Goal: Task Accomplishment & Management: Manage account settings

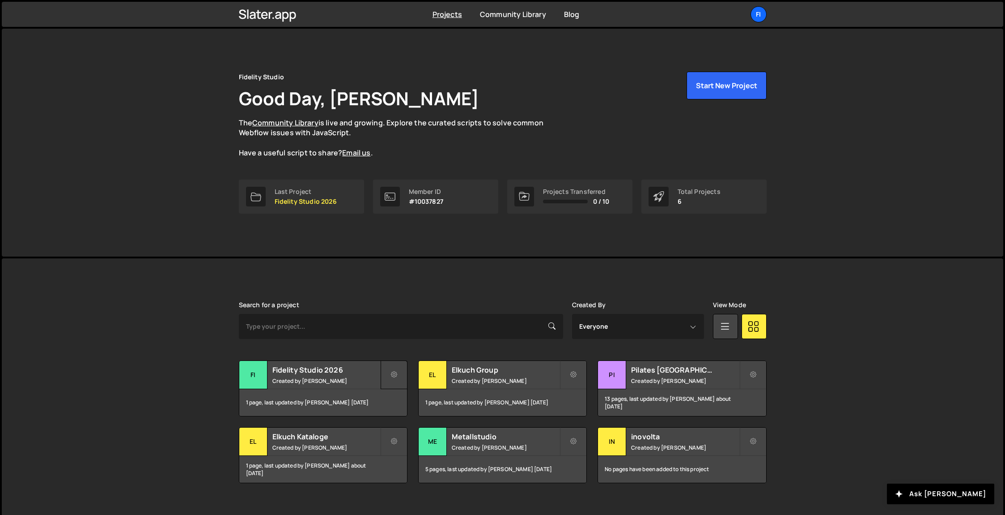
click at [391, 372] on icon at bounding box center [394, 374] width 6 height 9
click at [399, 413] on link "Edit Project" at bounding box center [434, 411] width 106 height 14
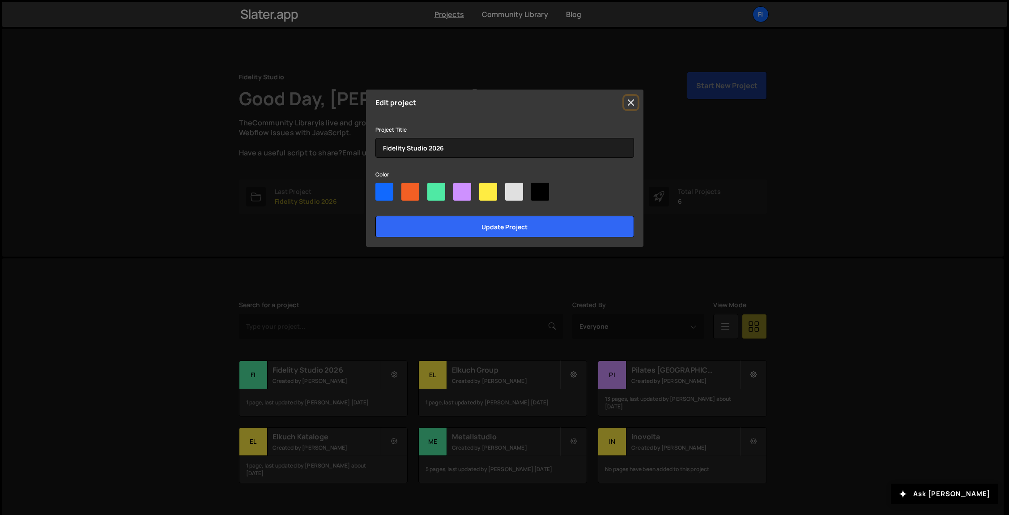
click at [629, 104] on button "Close" at bounding box center [630, 102] width 13 height 13
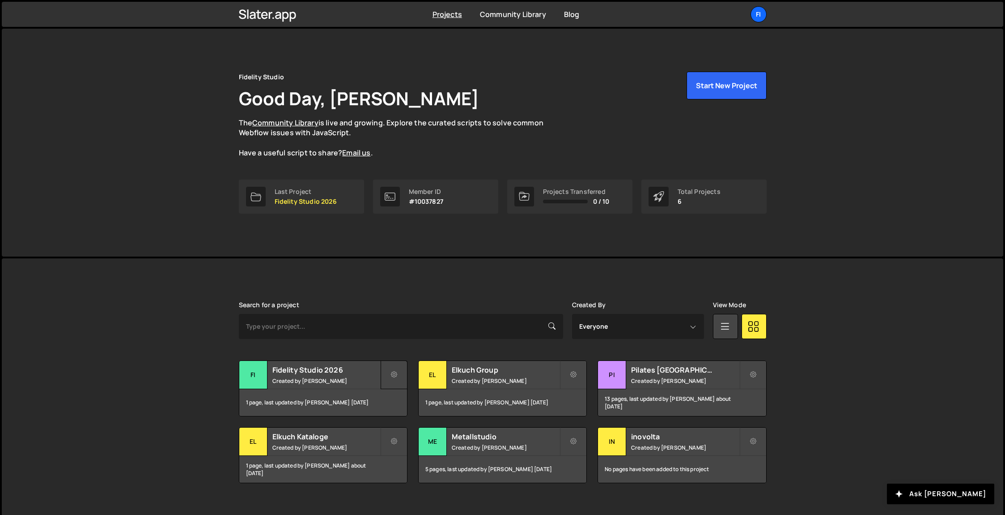
click at [395, 375] on icon at bounding box center [394, 374] width 6 height 9
click at [415, 410] on link "Edit Project" at bounding box center [434, 411] width 106 height 14
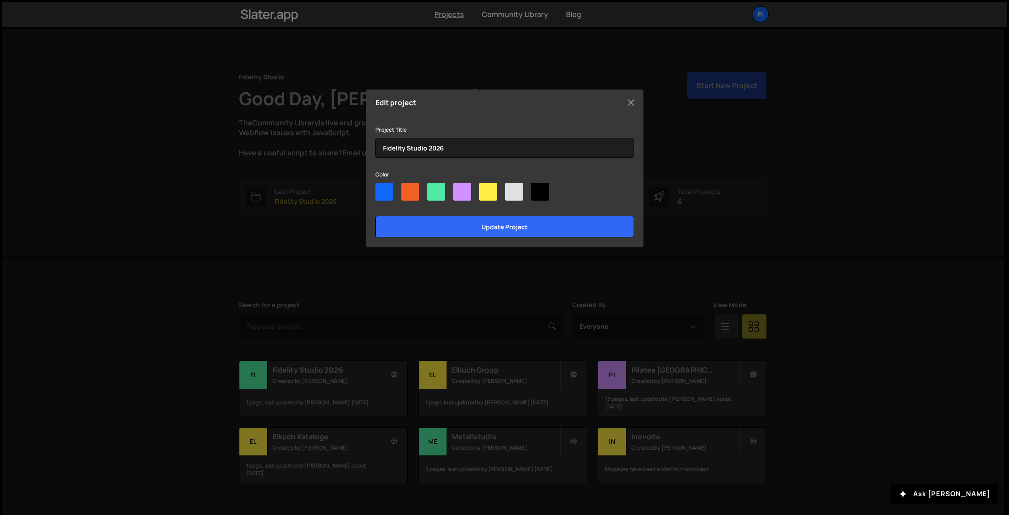
click at [639, 99] on div "Edit project Project Title Fidelity Studio 2026 Color Update project" at bounding box center [504, 167] width 277 height 157
click at [635, 101] on button "Close" at bounding box center [630, 102] width 13 height 13
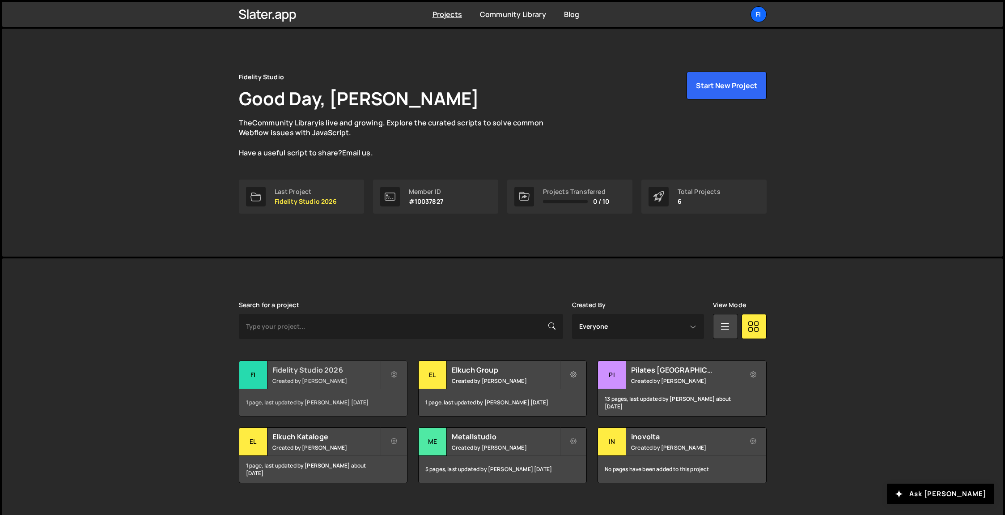
click at [333, 362] on div "Fidelity Studio 2026 Created by Markus Mueller" at bounding box center [323, 375] width 168 height 28
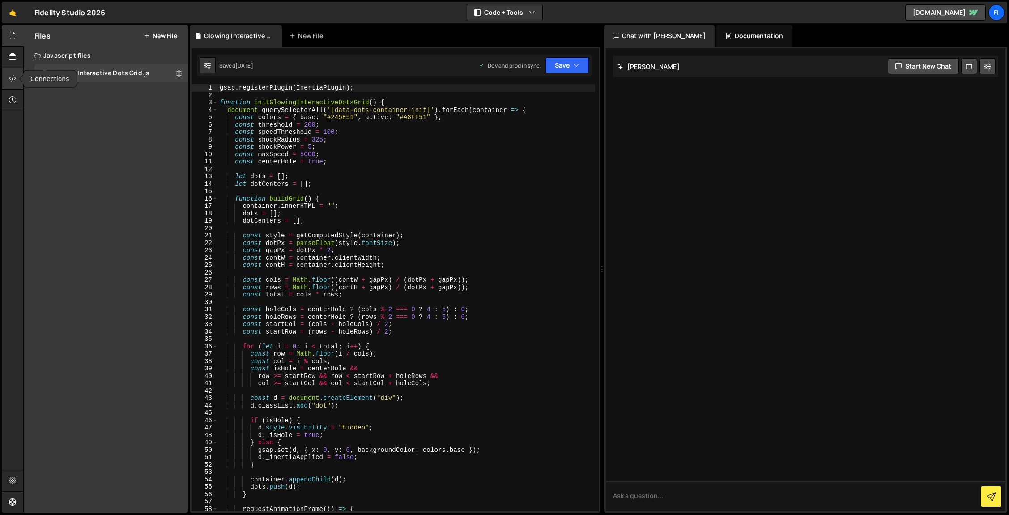
click at [11, 80] on icon at bounding box center [12, 78] width 7 height 10
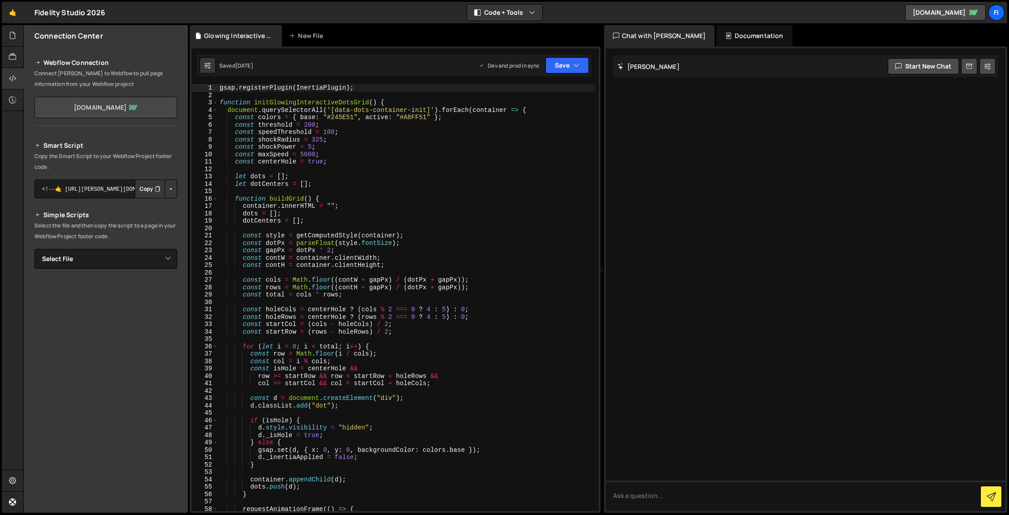
click at [118, 109] on link "[DOMAIN_NAME]" at bounding box center [105, 107] width 143 height 21
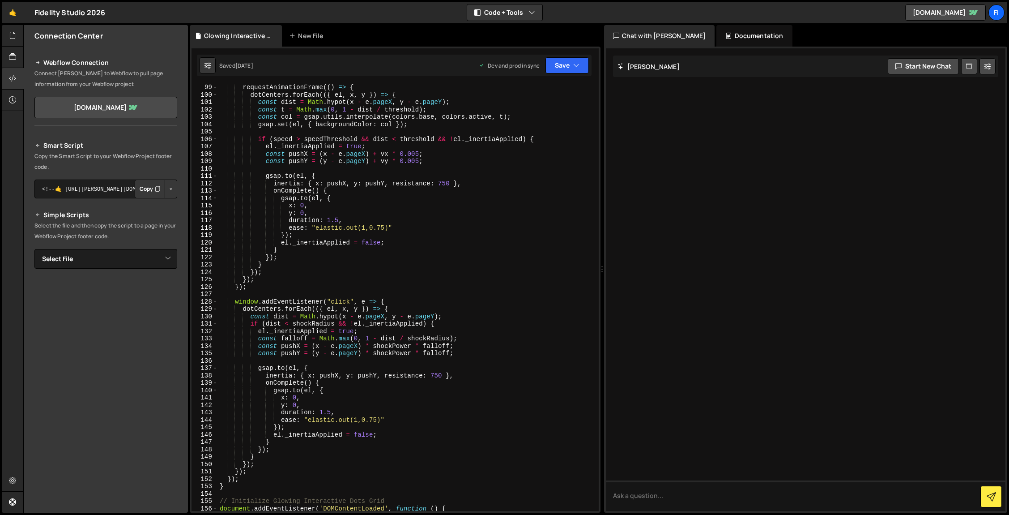
scroll to position [957, 0]
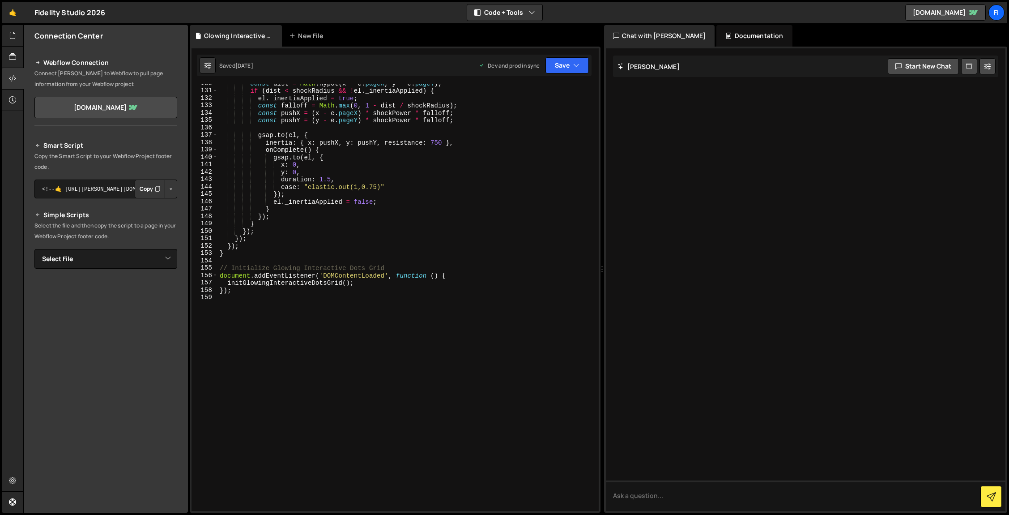
click at [305, 335] on div "const dist = Math . hypot ( x - e . pageX , y - e . pageY ) ; if ( dist < shock…" at bounding box center [406, 300] width 377 height 441
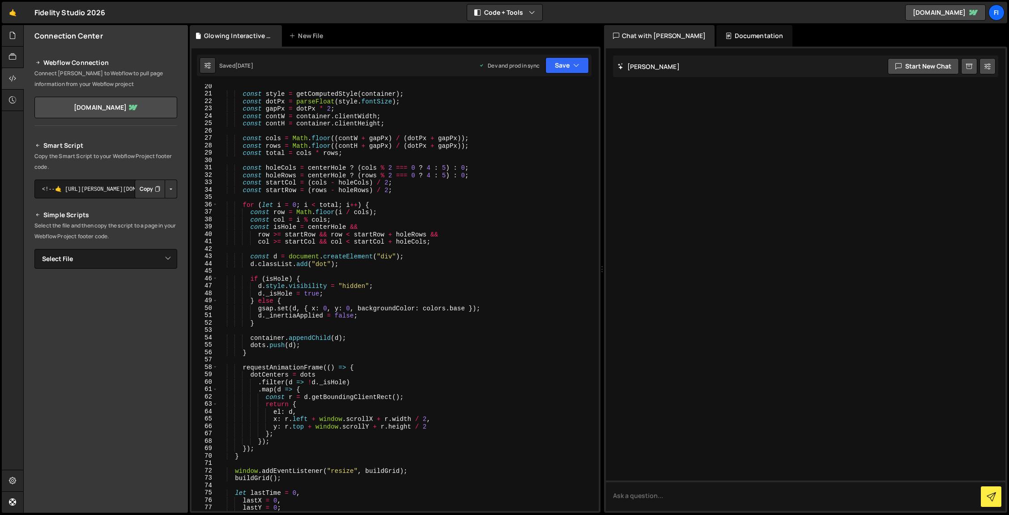
scroll to position [102, 0]
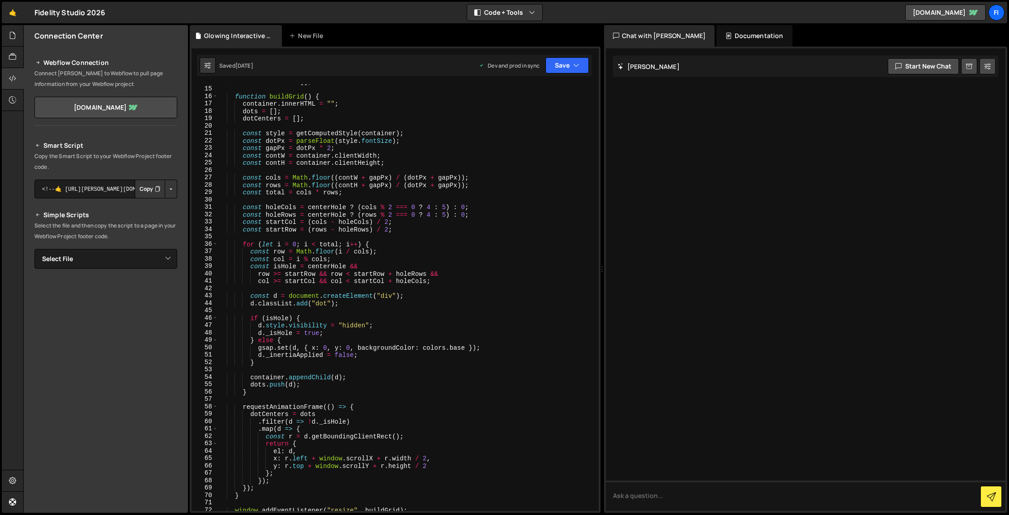
click at [72, 68] on h2 "Webflow Connection" at bounding box center [105, 62] width 143 height 11
click at [127, 104] on link "fidelity-studio-2026.webflow.io" at bounding box center [105, 107] width 143 height 21
click at [12, 476] on icon at bounding box center [12, 480] width 7 height 10
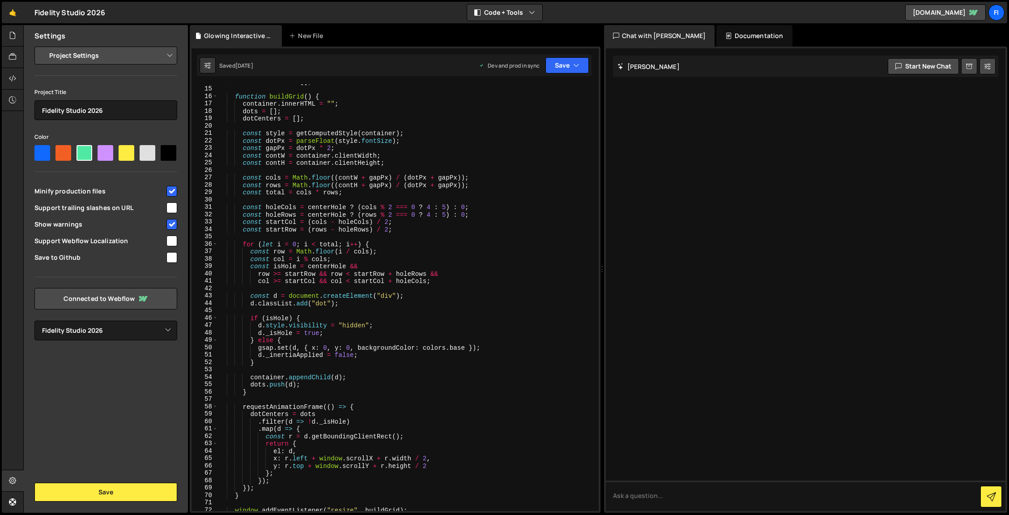
click at [129, 53] on select "Project Settings Code Editor Settings Chat Settings" at bounding box center [107, 56] width 131 height 20
click at [111, 332] on select "Select Project Fidelity Studio 2026" at bounding box center [105, 330] width 143 height 20
click at [117, 297] on link "Connected to Webflow" at bounding box center [105, 298] width 143 height 21
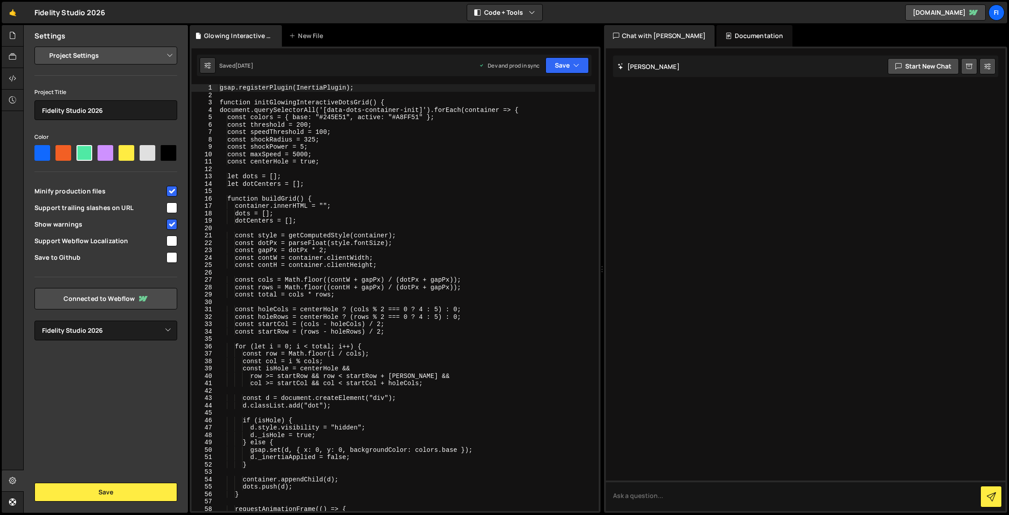
select select "6891ac6f3a1a3815a24c3fea"
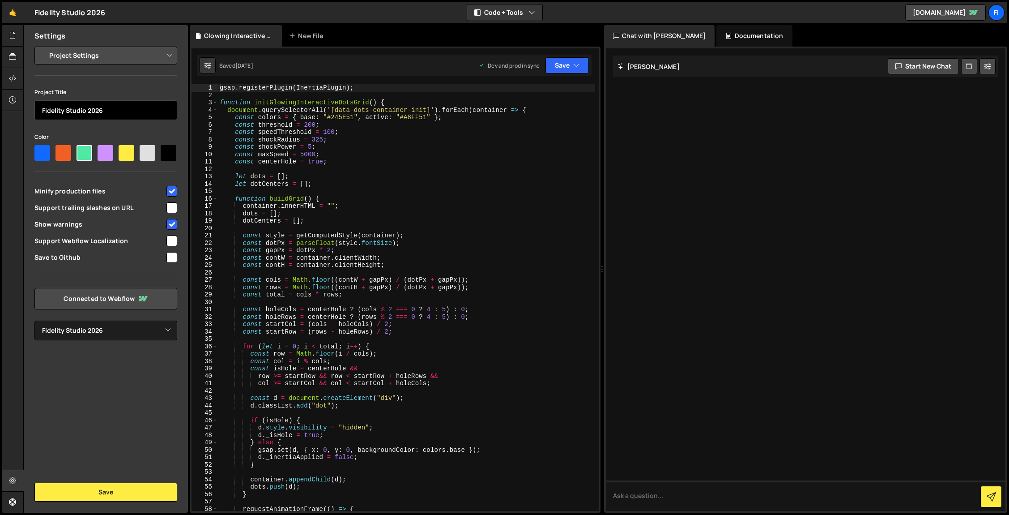
click at [114, 111] on input "Fidelity Studio 2026" at bounding box center [105, 110] width 143 height 20
type input "Fidelity Studio 2026 Lumos"
click at [121, 155] on div at bounding box center [127, 153] width 16 height 16
click at [121, 151] on input"] "radio" at bounding box center [122, 148] width 6 height 6
radio input"] "true"
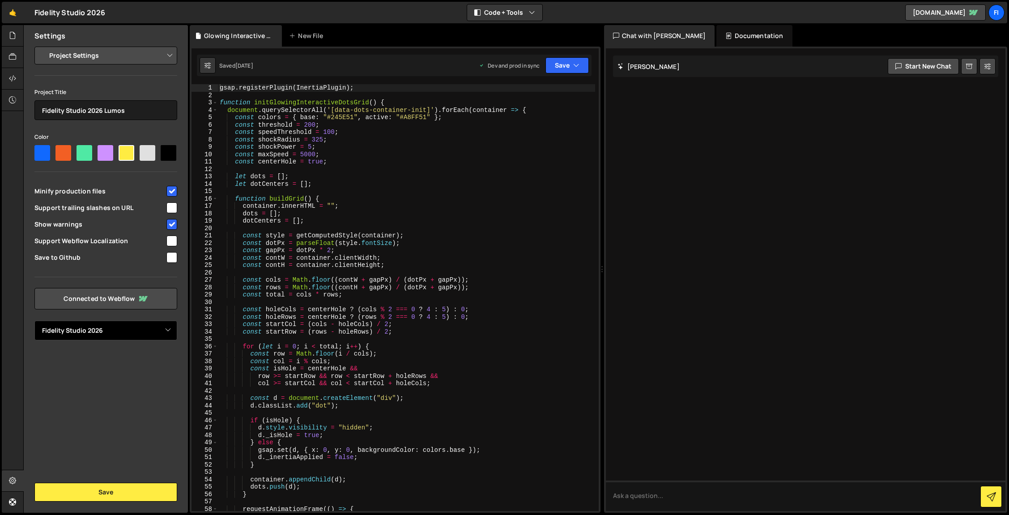
click at [128, 330] on select "Select Project Fidelity Studio 2026" at bounding box center [105, 330] width 143 height 20
click at [106, 486] on button "Save" at bounding box center [105, 491] width 143 height 19
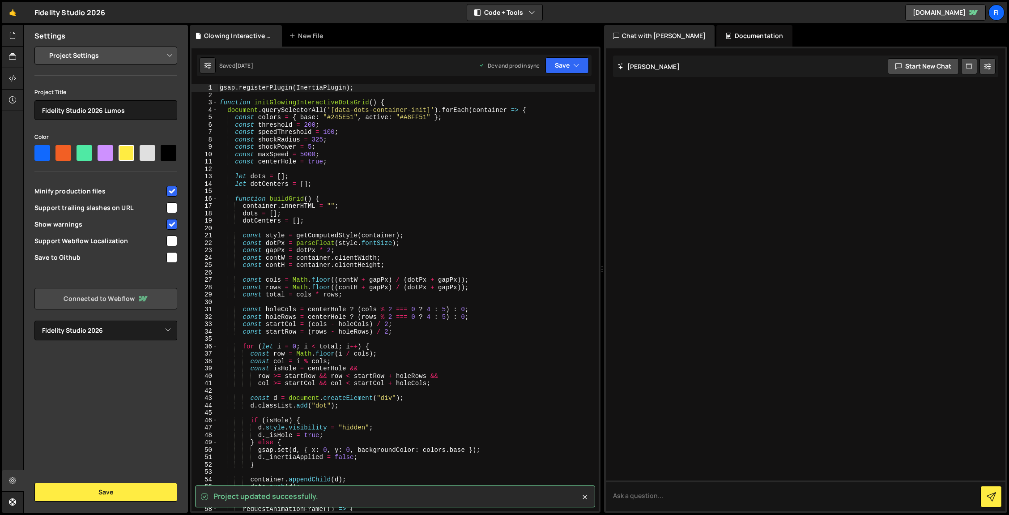
click at [98, 295] on link "Connected to Webflow" at bounding box center [105, 298] width 143 height 21
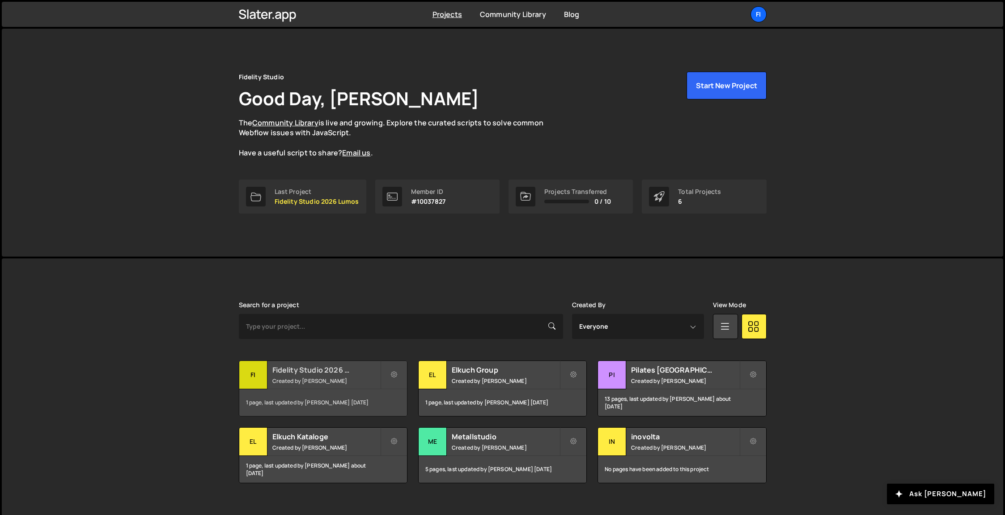
click at [336, 377] on small "Created by Markus Mueller" at bounding box center [326, 381] width 108 height 8
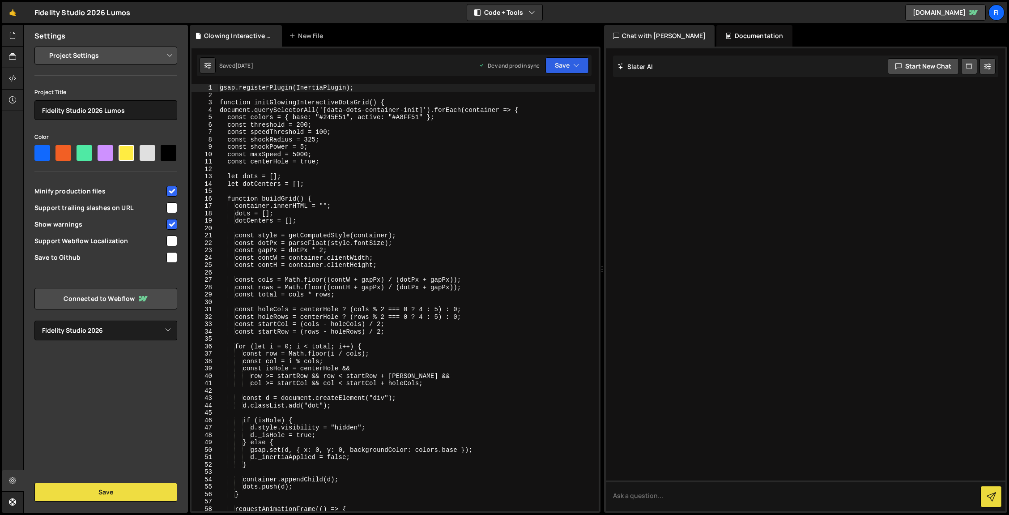
select select "6891ac6f3a1a3815a24c3fea"
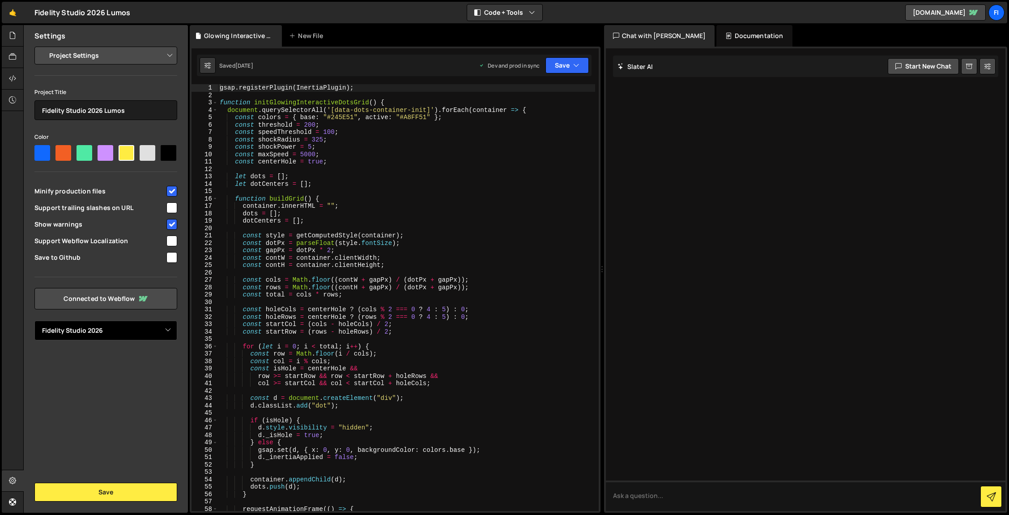
click at [119, 327] on select "Select Project Fidelity Studio 2026" at bounding box center [105, 330] width 143 height 20
select select
click at [34, 320] on select "Select Project Fidelity Studio 2026" at bounding box center [105, 330] width 143 height 20
click at [124, 330] on select "Select Project Fidelity Studio 2026" at bounding box center [105, 330] width 143 height 20
click at [8, 13] on link "🤙" at bounding box center [13, 12] width 22 height 21
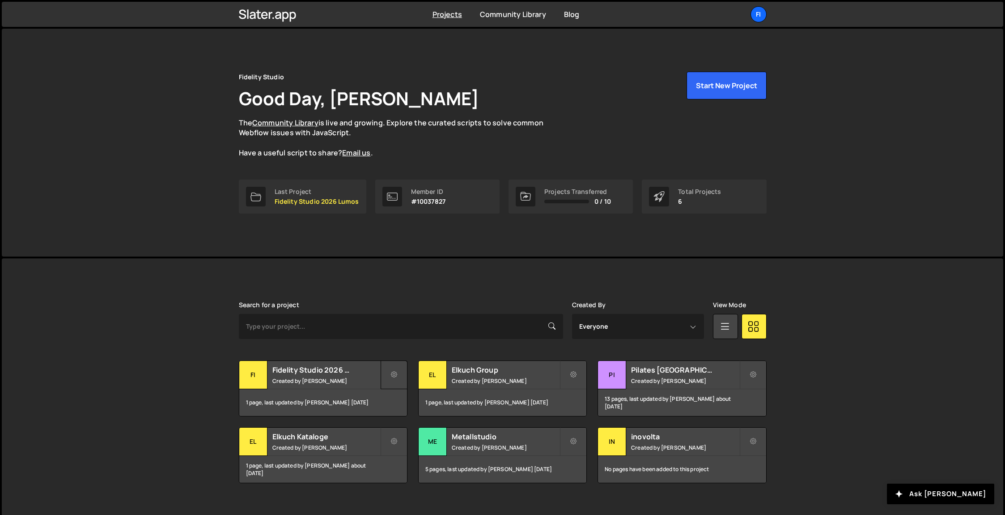
click at [391, 372] on icon at bounding box center [394, 374] width 6 height 9
click at [417, 427] on link "Delete Project" at bounding box center [434, 425] width 106 height 14
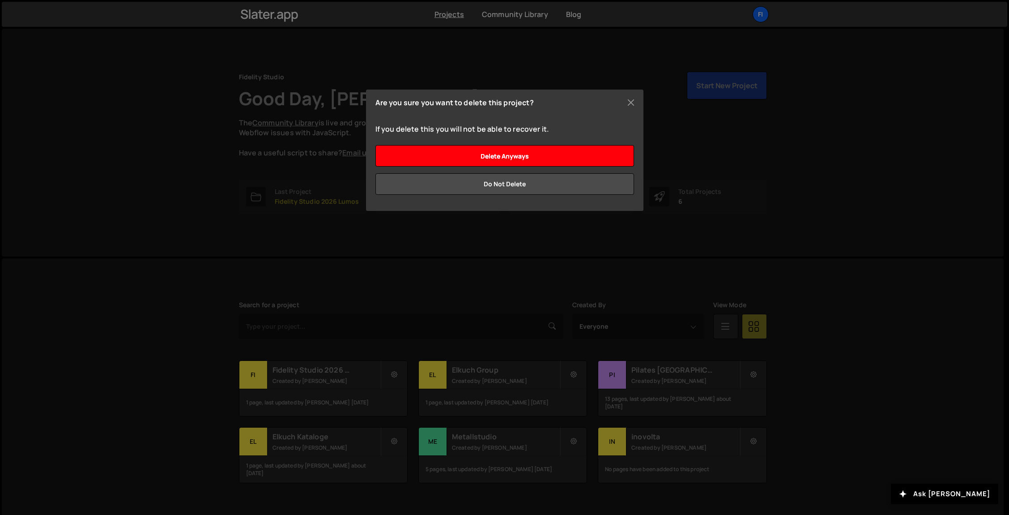
click at [537, 149] on input "Delete anyways" at bounding box center [504, 155] width 259 height 21
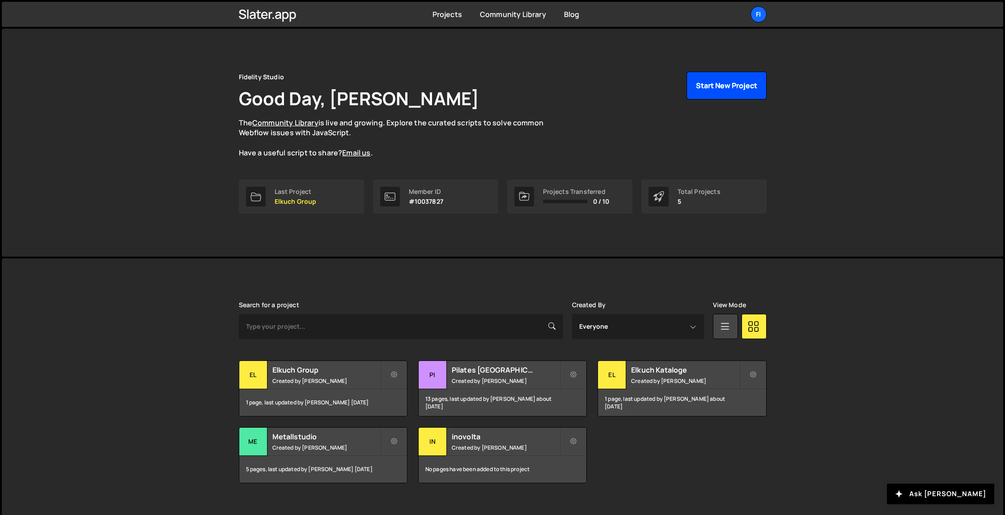
click at [738, 88] on button "Start New Project" at bounding box center [727, 86] width 80 height 28
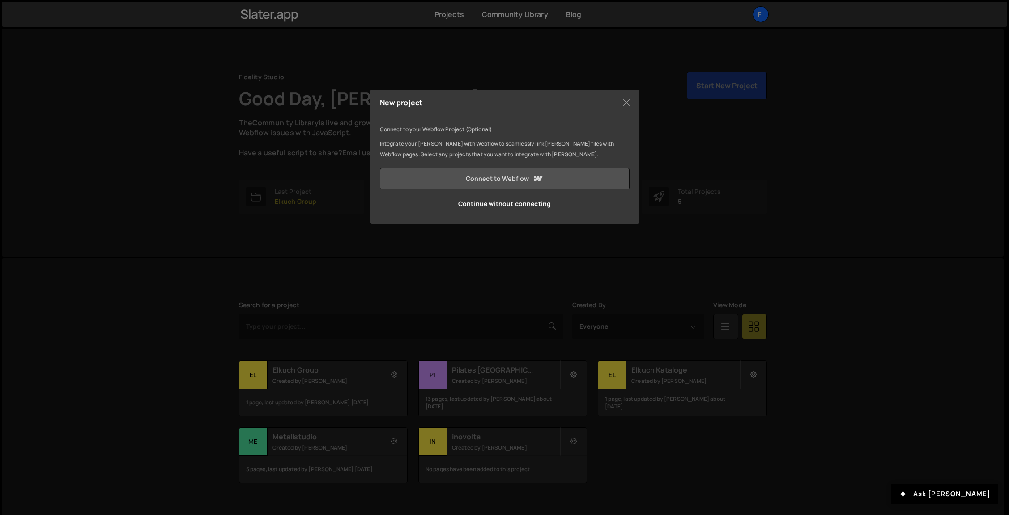
click at [498, 182] on link "Connect to Webflow" at bounding box center [505, 178] width 250 height 21
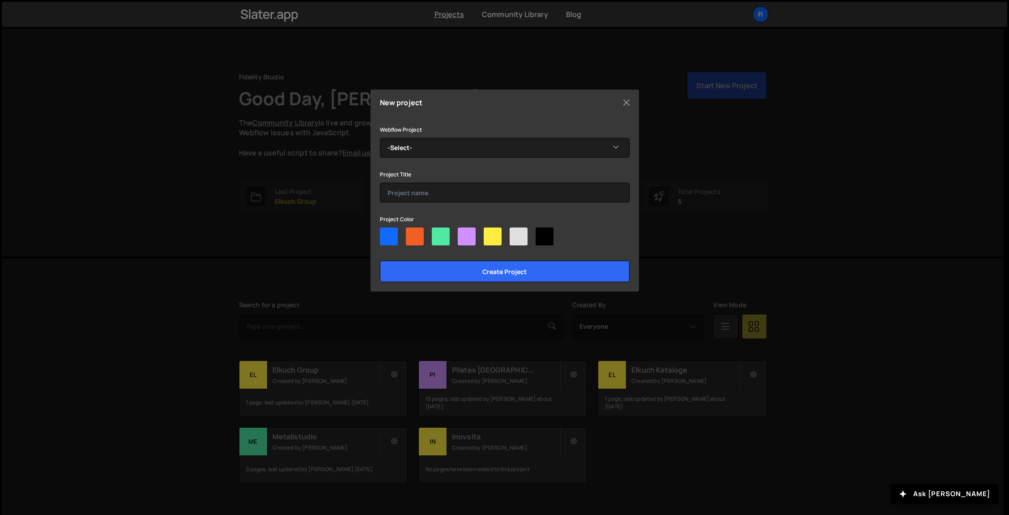
click at [493, 239] on div at bounding box center [493, 236] width 18 height 18
click at [490, 233] on input"] "radio" at bounding box center [487, 230] width 6 height 6
radio input"] "true"
click at [522, 238] on div at bounding box center [519, 236] width 18 height 18
click at [515, 233] on input"] "radio" at bounding box center [513, 230] width 6 height 6
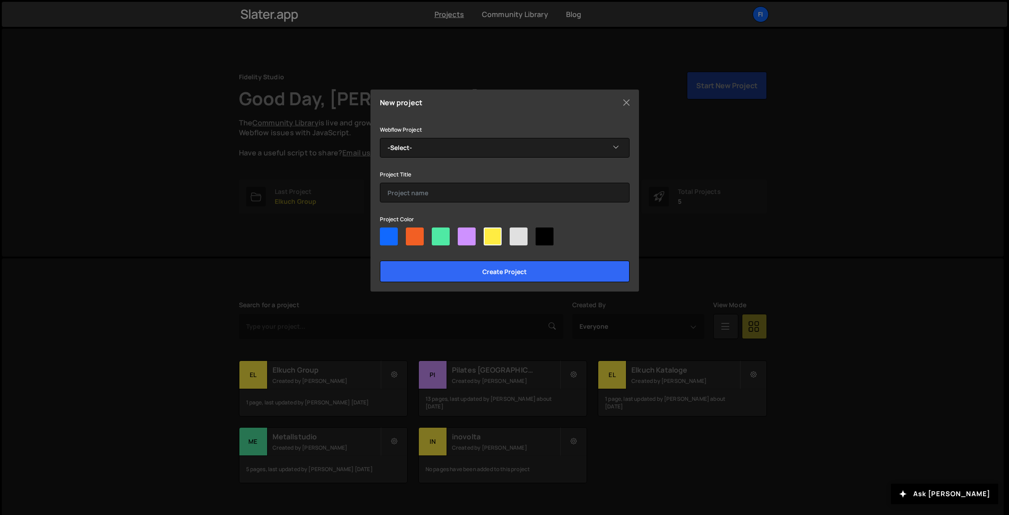
radio input"] "true"
click at [440, 235] on div at bounding box center [441, 236] width 18 height 18
click at [438, 233] on input"] "radio" at bounding box center [435, 230] width 6 height 6
radio input"] "true"
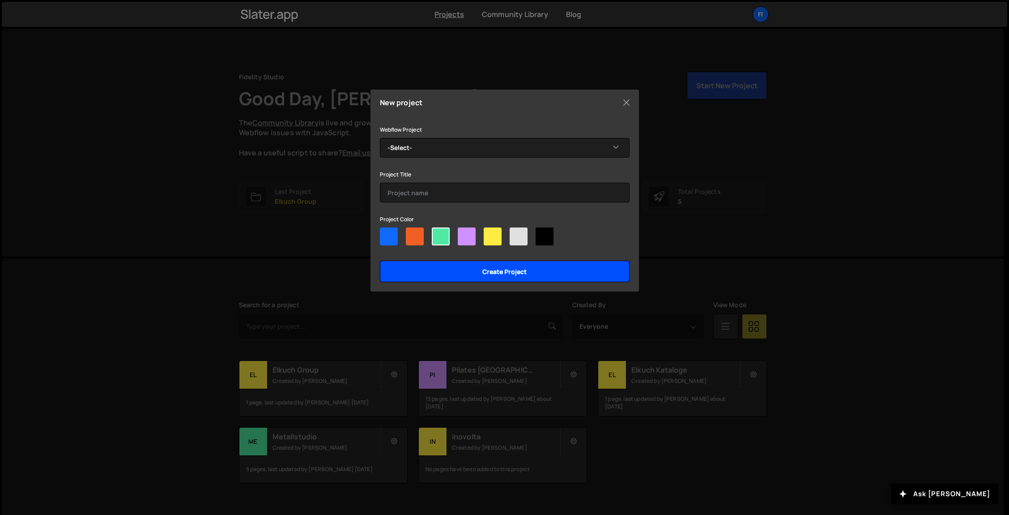
click at [469, 273] on input "Create project" at bounding box center [505, 270] width 250 height 21
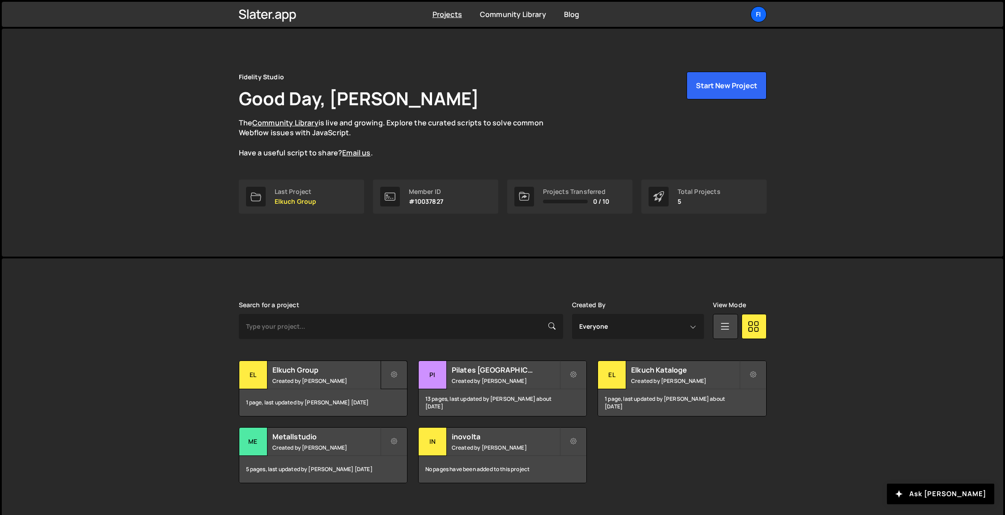
click at [394, 386] on button at bounding box center [394, 374] width 27 height 29
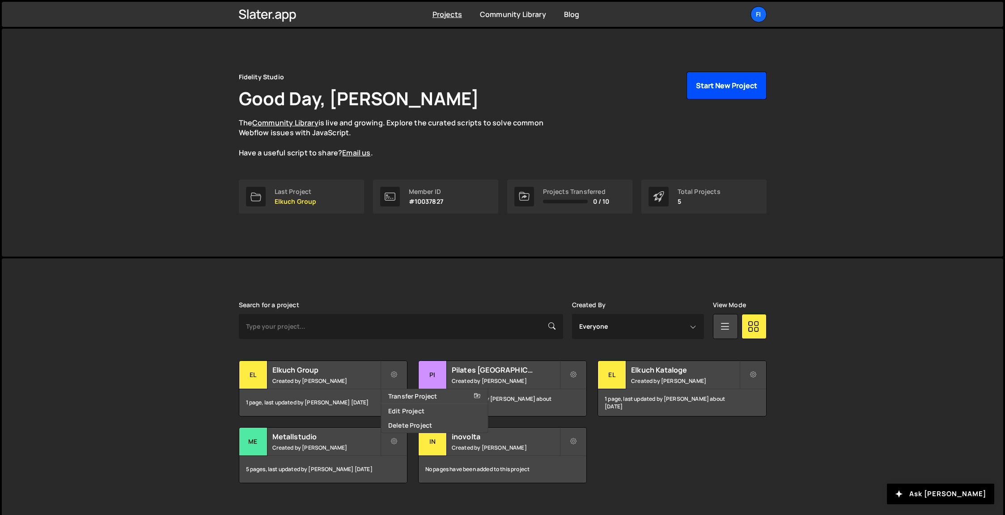
click at [712, 92] on button "Start New Project" at bounding box center [727, 86] width 80 height 28
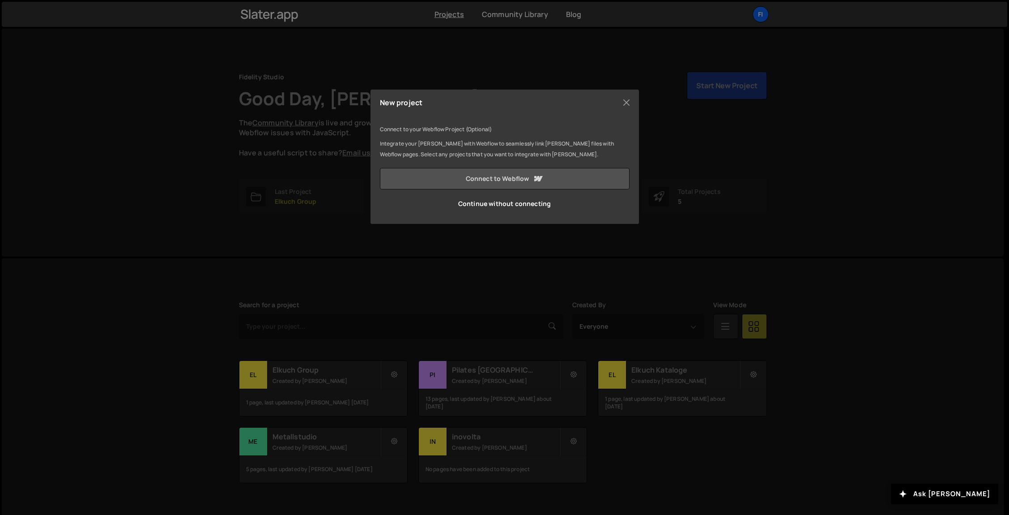
click at [521, 180] on link "Connect to Webflow" at bounding box center [505, 178] width 250 height 21
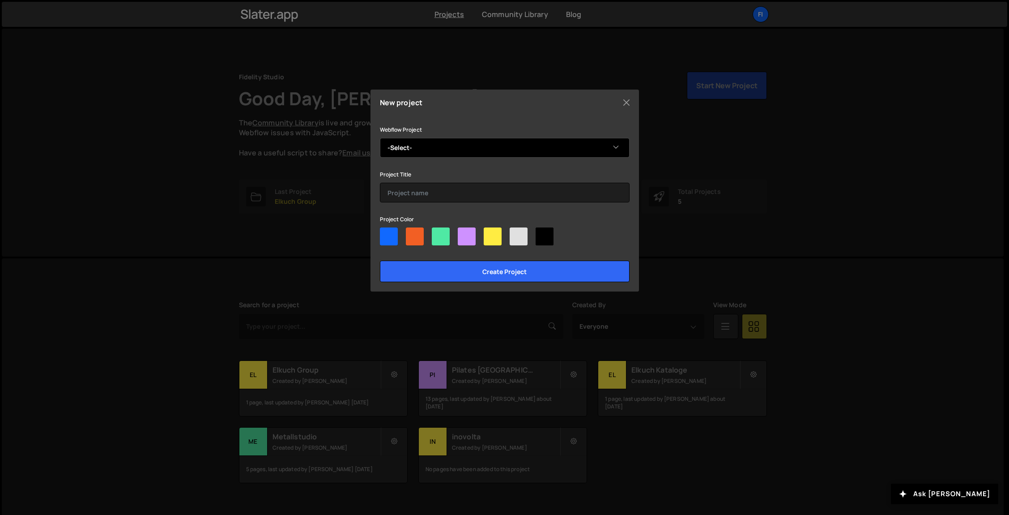
click at [422, 152] on select "-Select- Fidelity Studio 2026 Lumos" at bounding box center [505, 148] width 250 height 20
select select "689314e6eca362b9c633d70b"
click at [380, 138] on select "-Select- Fidelity Studio 2026 Lumos" at bounding box center [505, 148] width 250 height 20
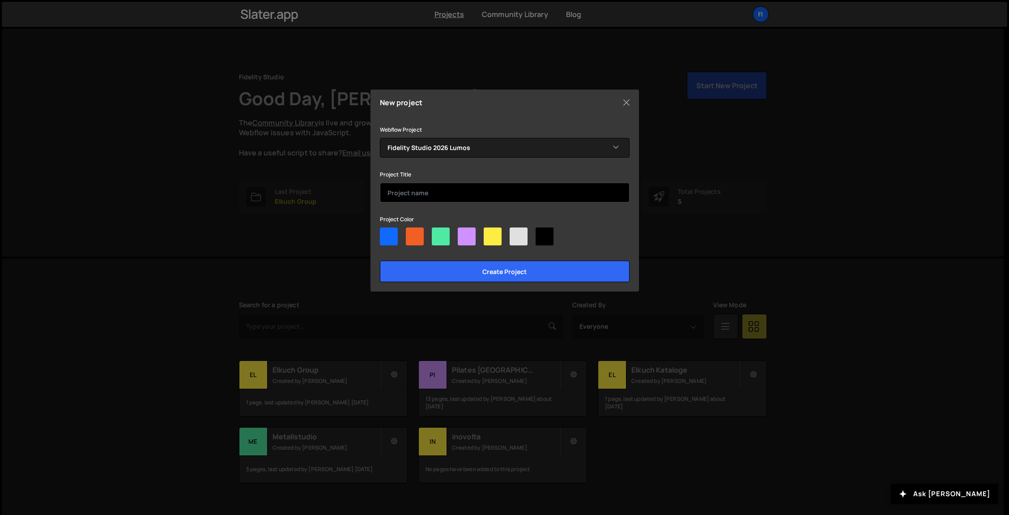
click at [456, 197] on input "text" at bounding box center [505, 193] width 250 height 20
type input "Fidelity Studio 2026 Lumos"
click at [444, 235] on div at bounding box center [441, 236] width 18 height 18
click at [438, 233] on input"] "radio" at bounding box center [435, 230] width 6 height 6
radio input"] "true"
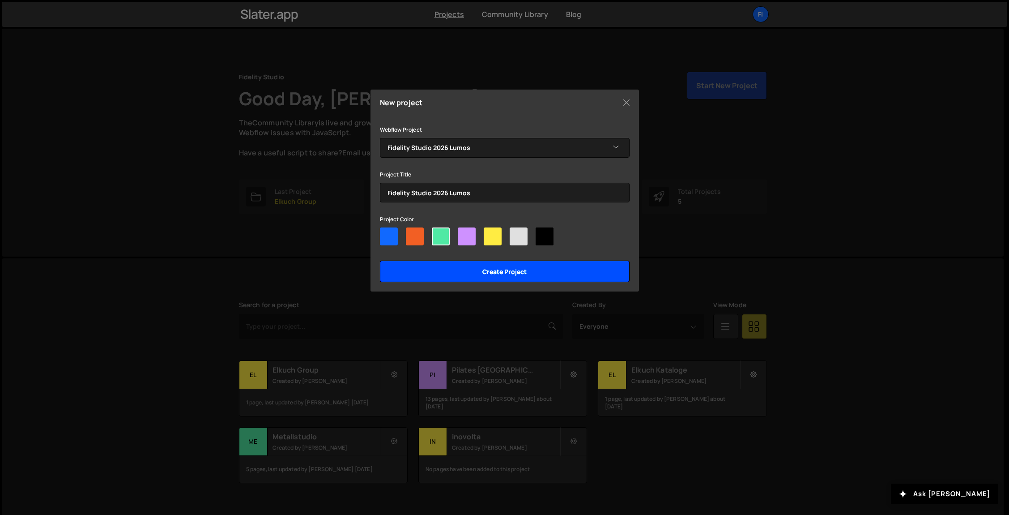
click at [462, 277] on input "Create project" at bounding box center [505, 270] width 250 height 21
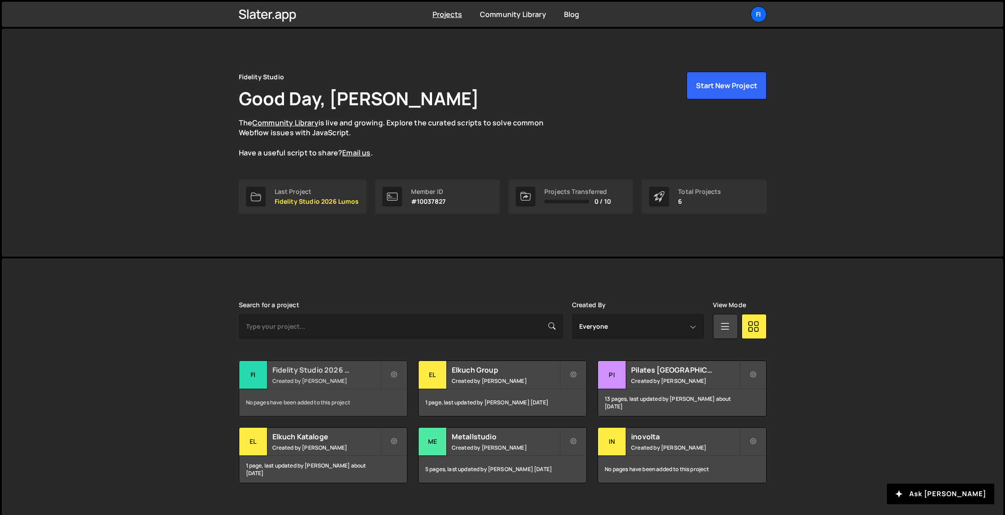
click at [307, 372] on h2 "Fidelity Studio 2026 Lumos" at bounding box center [326, 370] width 108 height 10
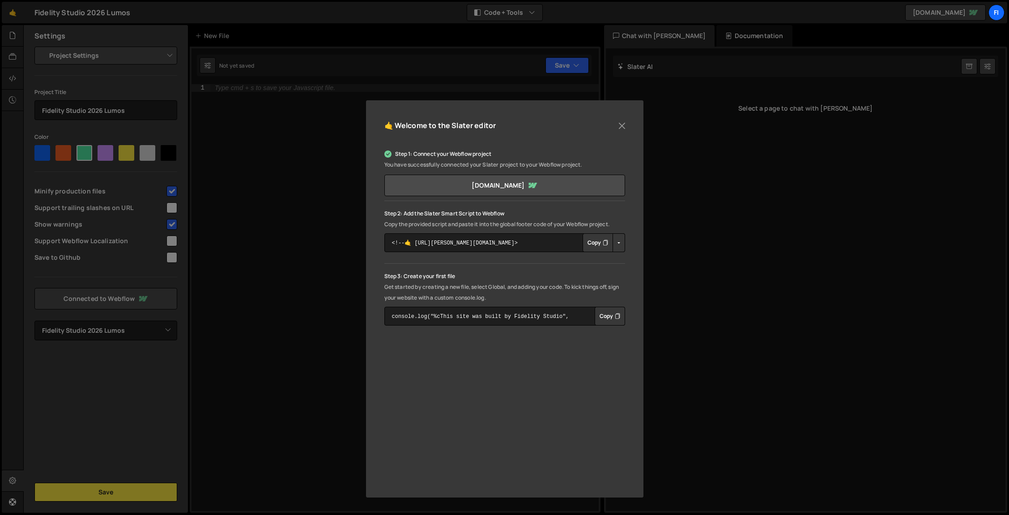
select select "689314e6eca362b9c633d70b"
click at [592, 246] on button "Copy" at bounding box center [598, 242] width 30 height 19
click at [621, 121] on button "Close" at bounding box center [621, 125] width 13 height 13
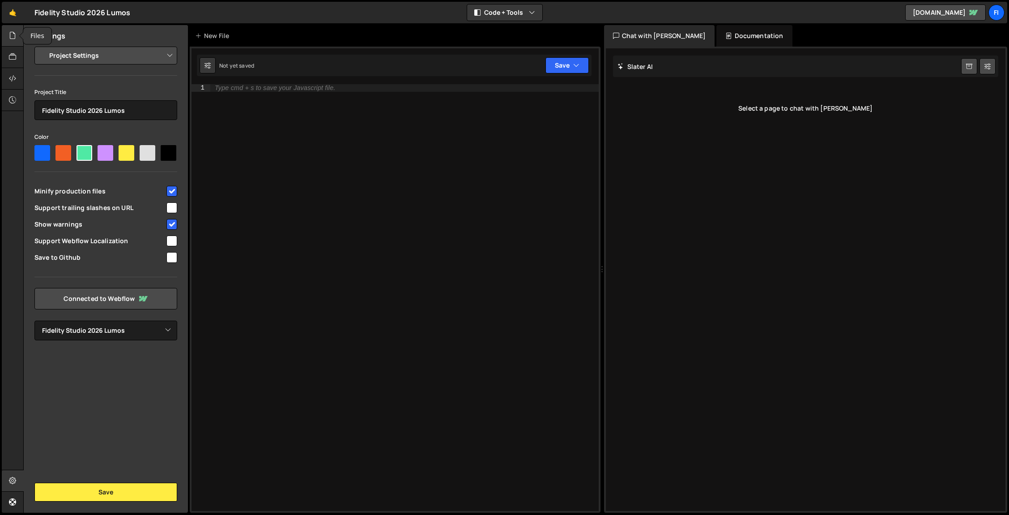
click at [12, 38] on icon at bounding box center [12, 35] width 7 height 10
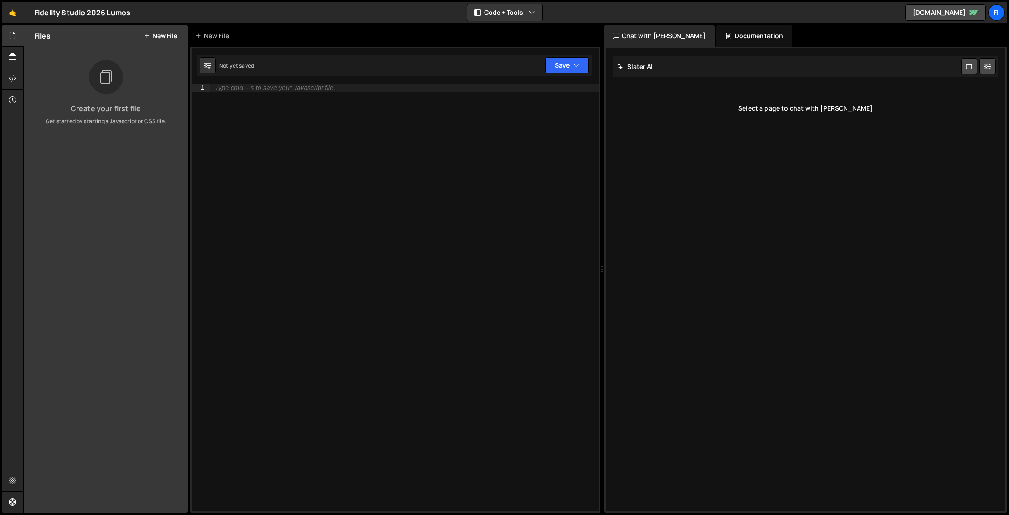
click at [162, 34] on button "New File" at bounding box center [161, 35] width 34 height 7
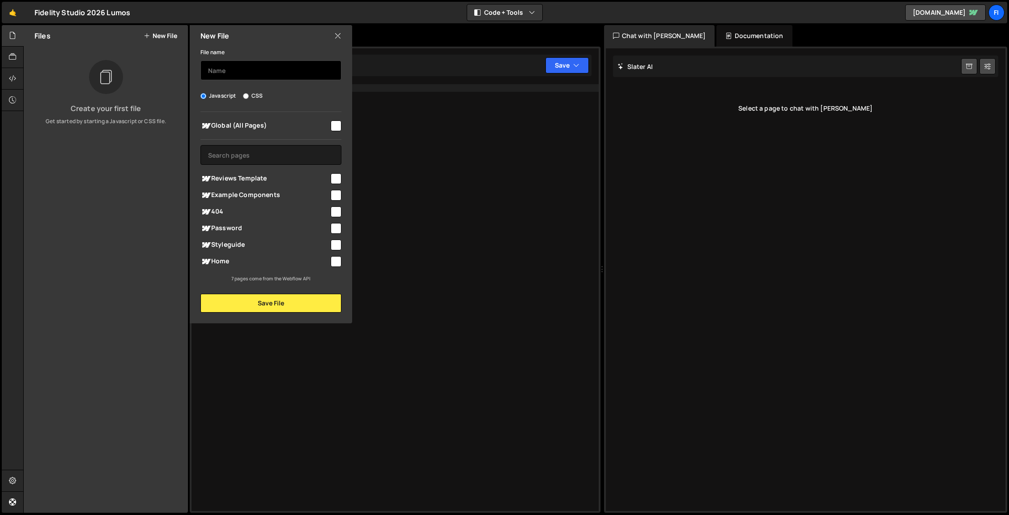
click at [241, 73] on input "text" at bounding box center [270, 70] width 141 height 20
click at [224, 73] on input "Testimonials MWG025" at bounding box center [270, 70] width 141 height 20
type input "Reviews MWG025"
click at [285, 259] on span "Home" at bounding box center [264, 261] width 129 height 11
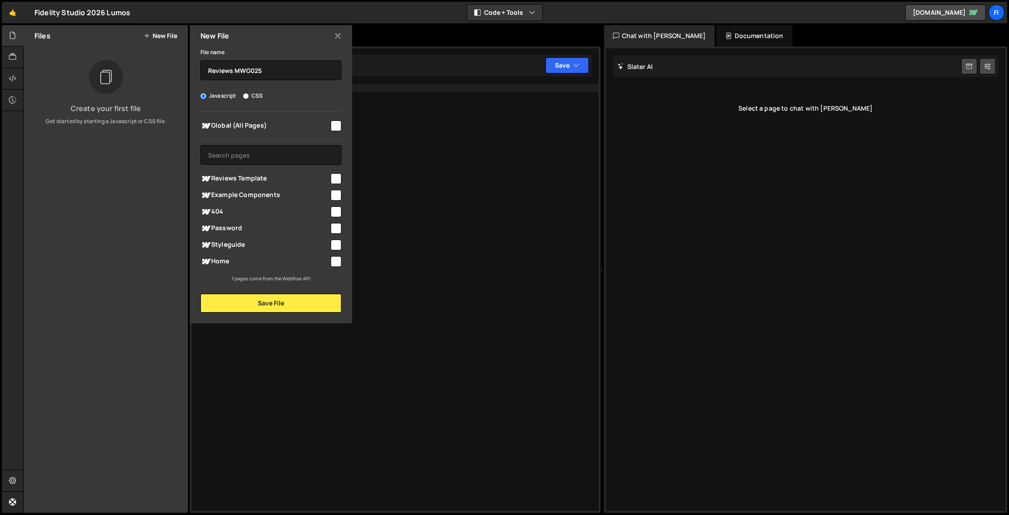
checkbox input "true"
click at [295, 298] on button "Save File" at bounding box center [270, 303] width 141 height 19
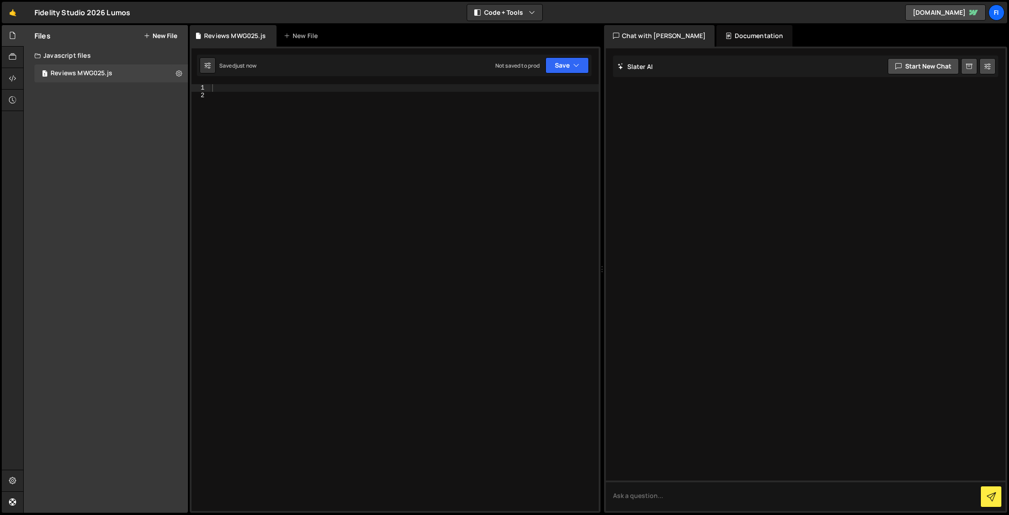
click at [294, 162] on div at bounding box center [404, 304] width 388 height 441
paste textarea "</script>"
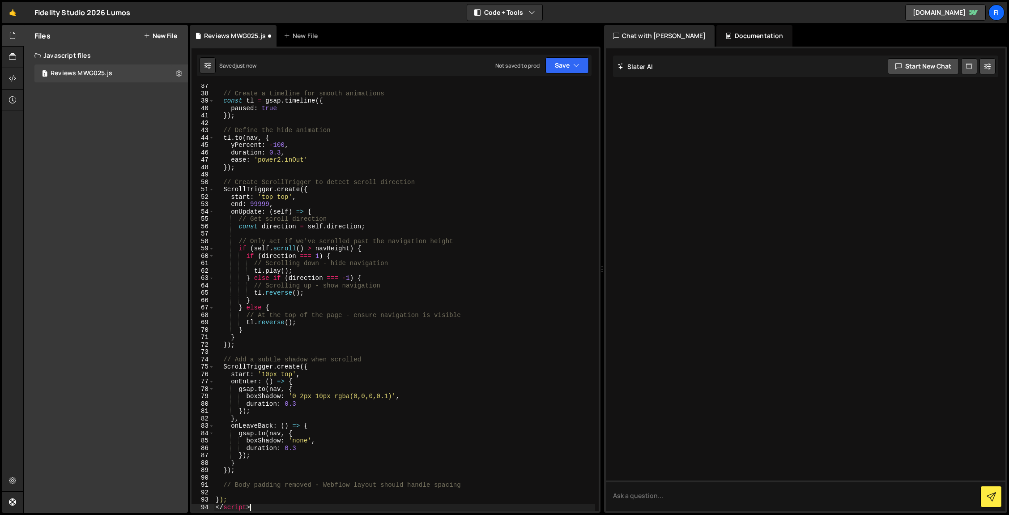
scroll to position [284, 0]
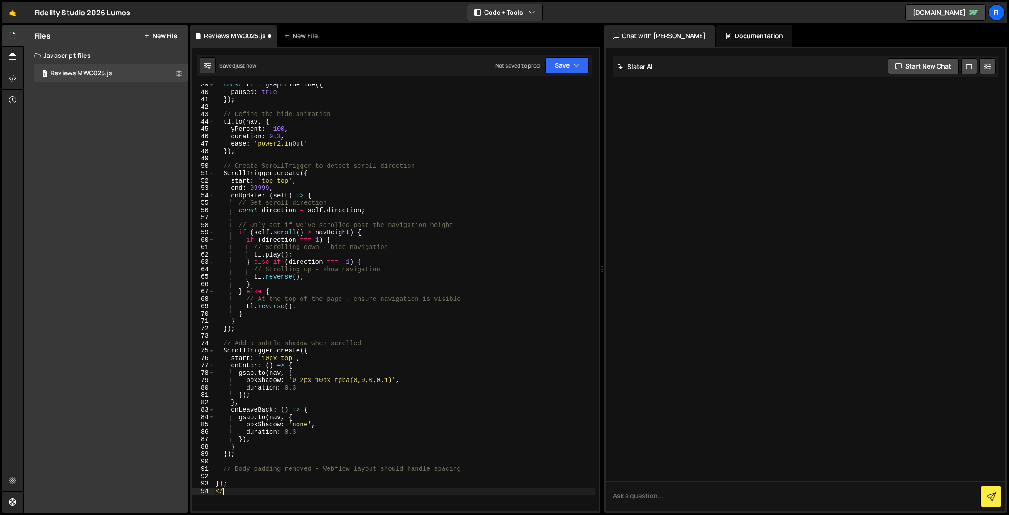
type textarea "<"
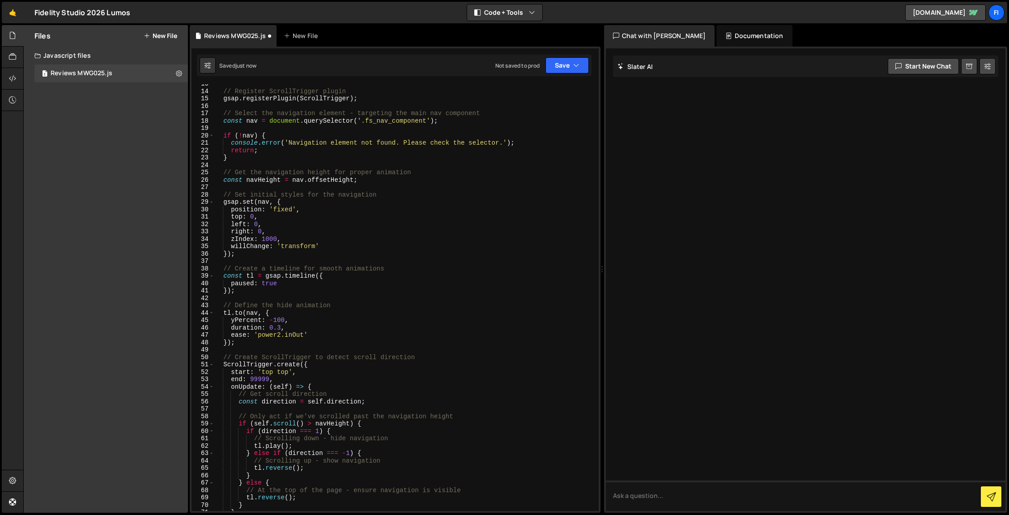
scroll to position [0, 0]
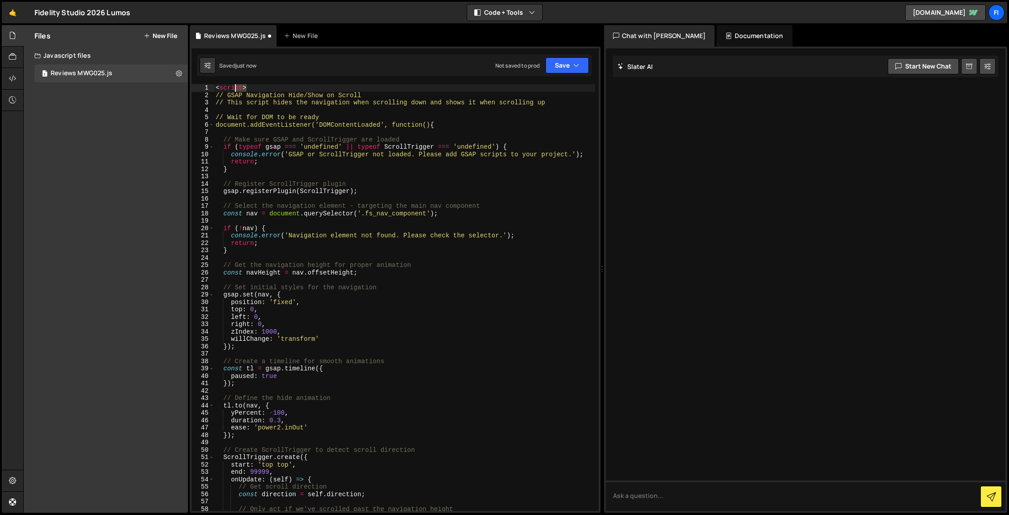
drag, startPoint x: 258, startPoint y: 87, endPoint x: 195, endPoint y: 88, distance: 62.6
click at [195, 88] on div "}); 1 2 3 4 5 6 7 8 9 10 11 12 13 14 15 16 17 18 19 20 21 22 23 24 25 26 27 28 …" at bounding box center [395, 297] width 407 height 426
type textarea "<script>"
type textarea "// GSAP Navigation Hide/Show on Scroll"
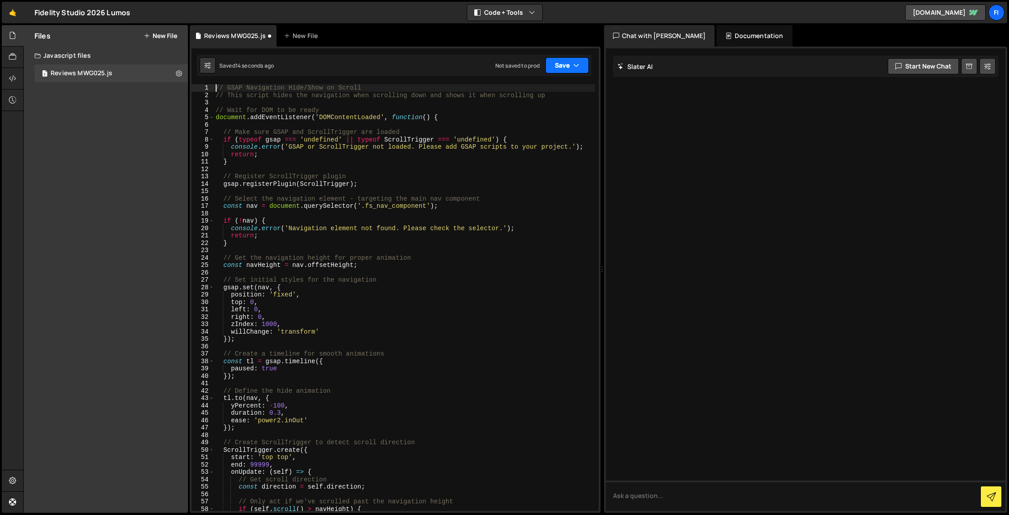
click at [570, 63] on button "Save" at bounding box center [566, 65] width 43 height 16
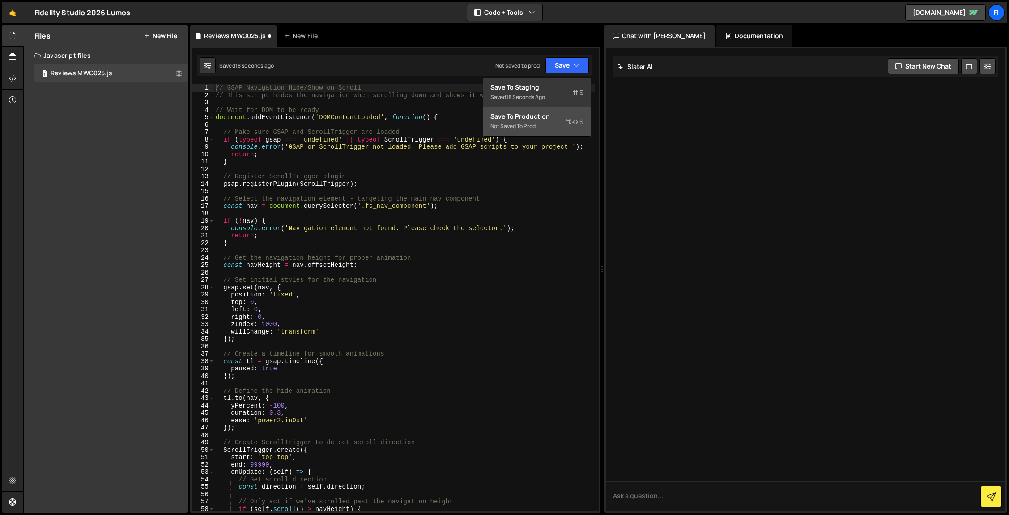
click at [553, 121] on div "Not saved to prod" at bounding box center [536, 126] width 93 height 11
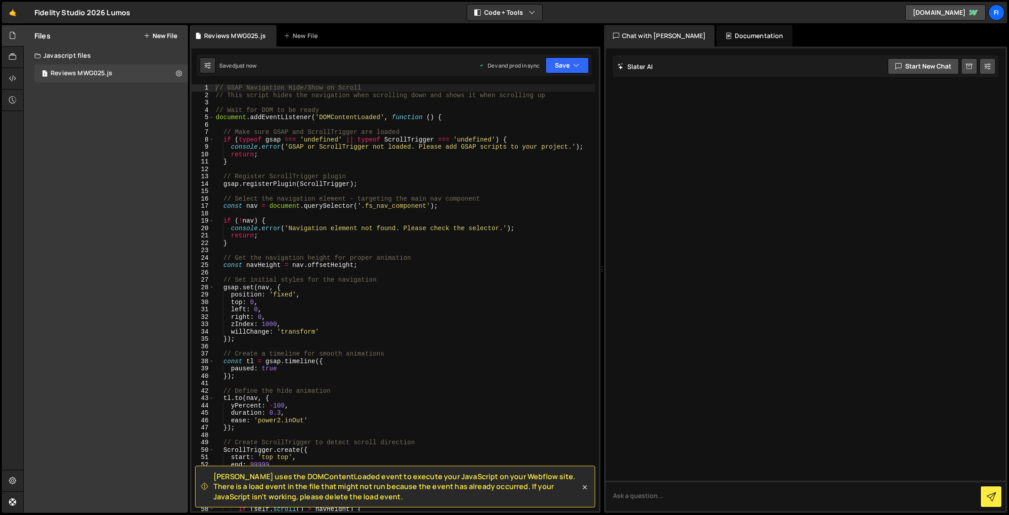
click at [171, 36] on button "New File" at bounding box center [161, 35] width 34 height 7
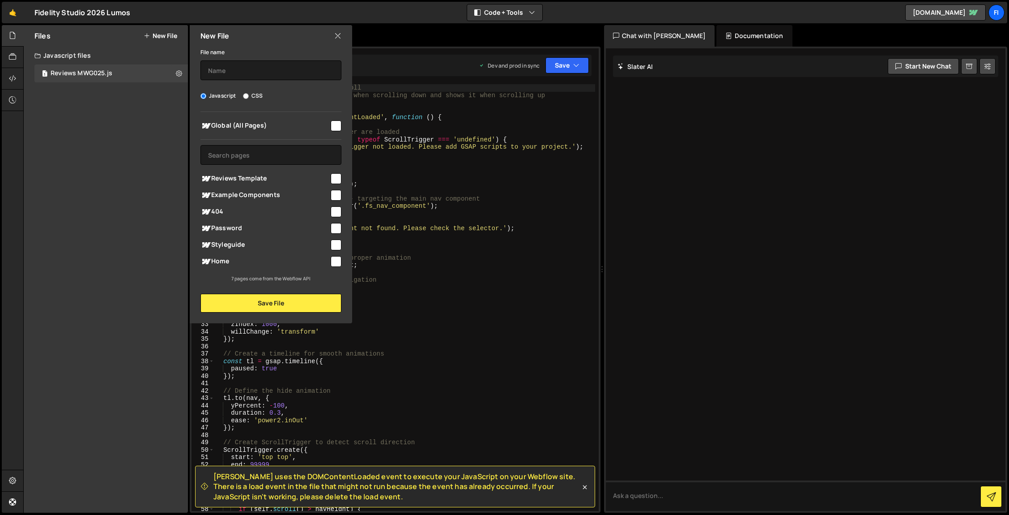
click at [243, 95] on input "CSS" at bounding box center [246, 96] width 6 height 6
radio input "true"
click at [340, 34] on icon at bounding box center [337, 36] width 7 height 10
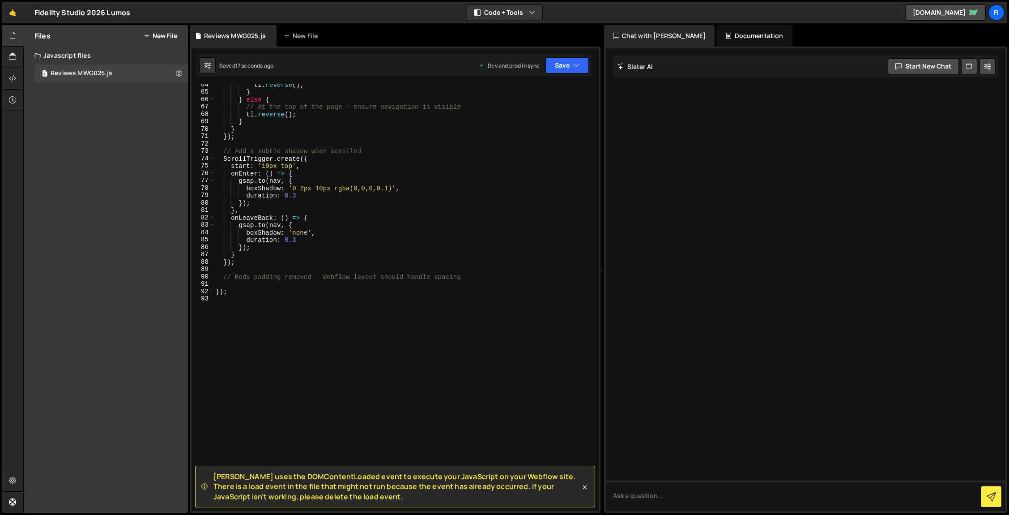
scroll to position [468, 0]
drag, startPoint x: 232, startPoint y: 477, endPoint x: 376, endPoint y: 501, distance: 145.6
click at [376, 501] on div "[PERSON_NAME] uses the DOMContentLoaded event to execute your JavaScript on you…" at bounding box center [395, 486] width 400 height 42
copy span "[PERSON_NAME] uses the DOMContentLoaded event to execute your JavaScript on you…"
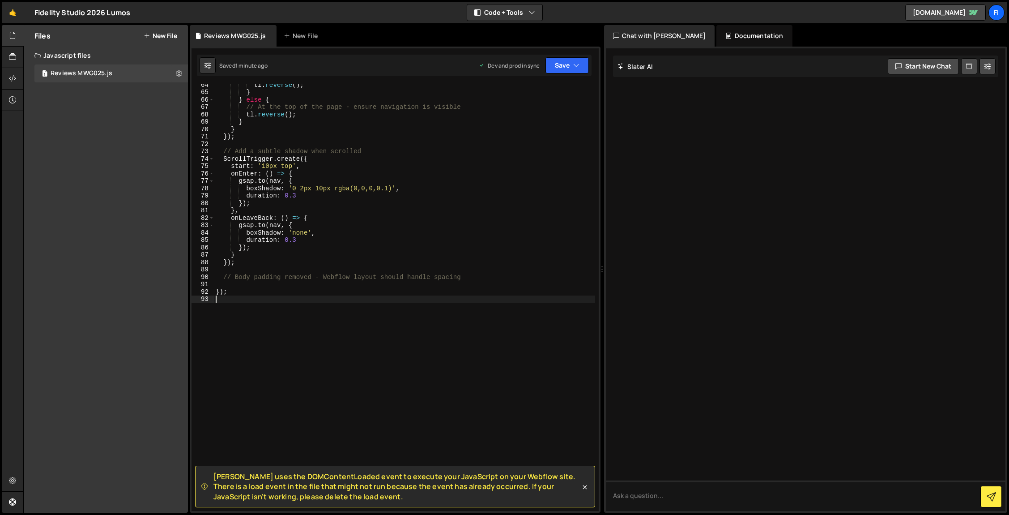
click at [283, 312] on div "tl . reverse ( ) ; } } else { // At the top of the page - ensure navigation is …" at bounding box center [404, 301] width 381 height 441
type textarea "});"
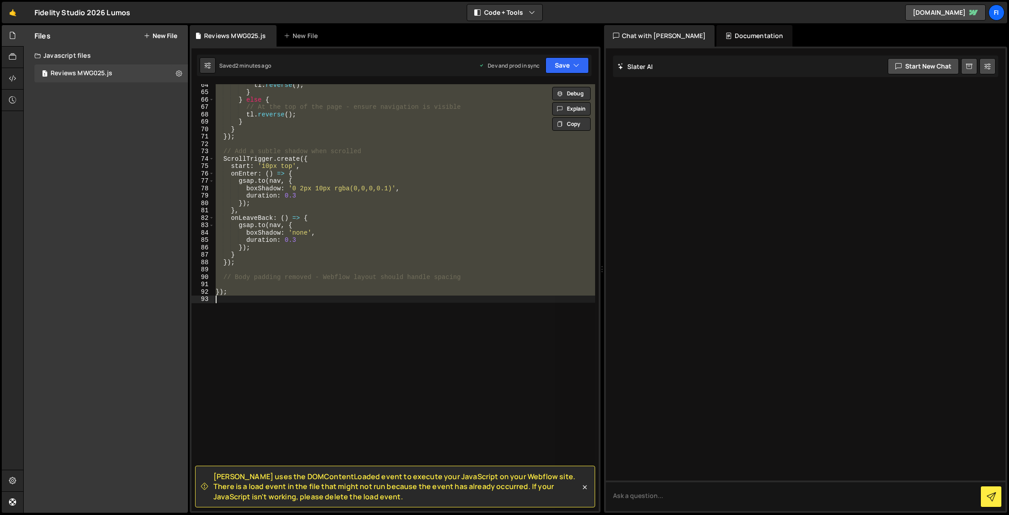
click at [305, 360] on div "tl . reverse ( ) ; } } else { // At the top of the page - ensure navigation is …" at bounding box center [404, 297] width 381 height 426
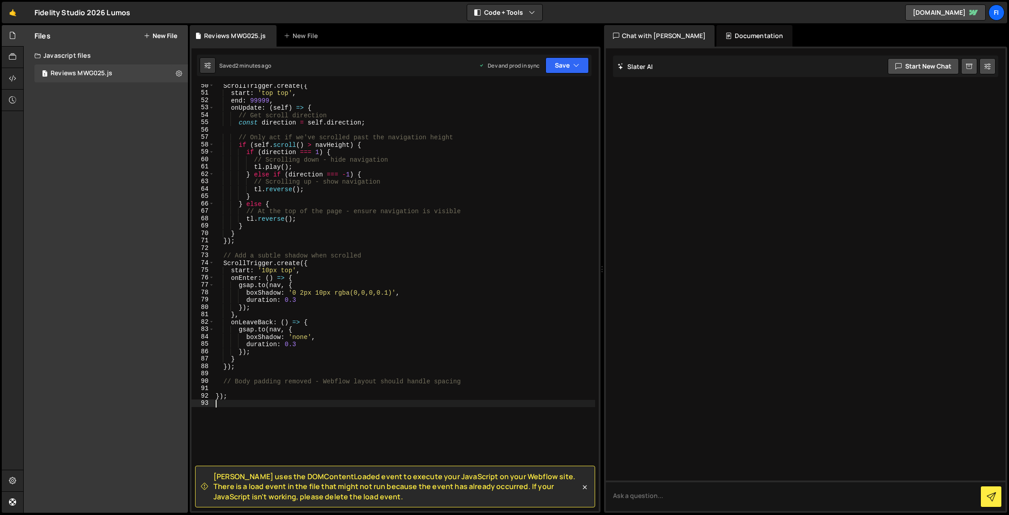
scroll to position [470, 0]
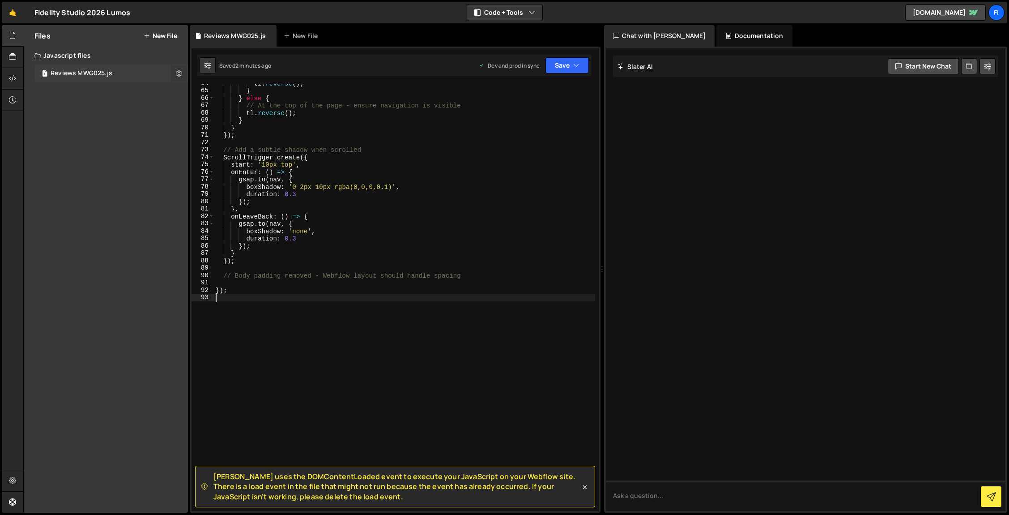
click at [183, 70] on button at bounding box center [179, 73] width 16 height 16
click at [217, 125] on button "Delete File" at bounding box center [234, 128] width 88 height 18
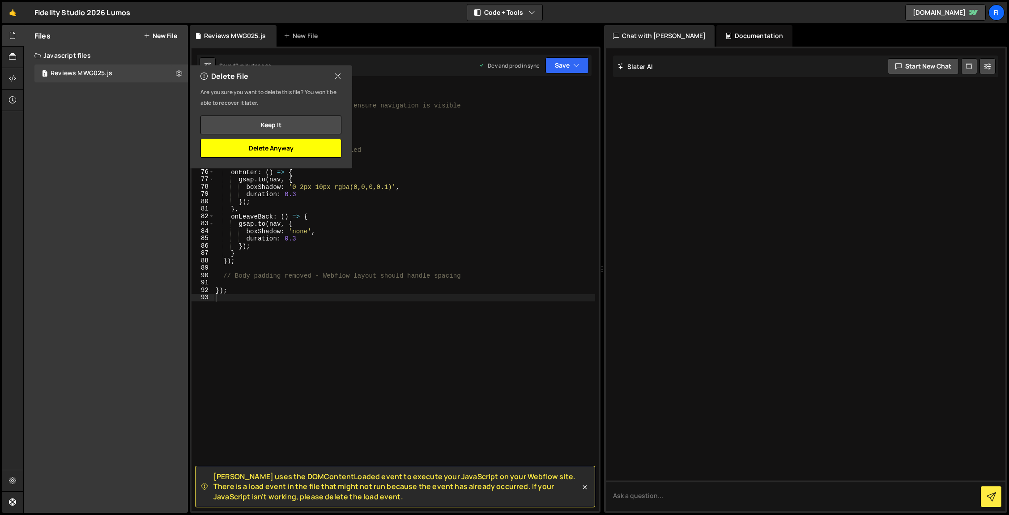
click at [291, 150] on button "Delete Anyway" at bounding box center [270, 148] width 141 height 19
